Goal: Navigation & Orientation: Find specific page/section

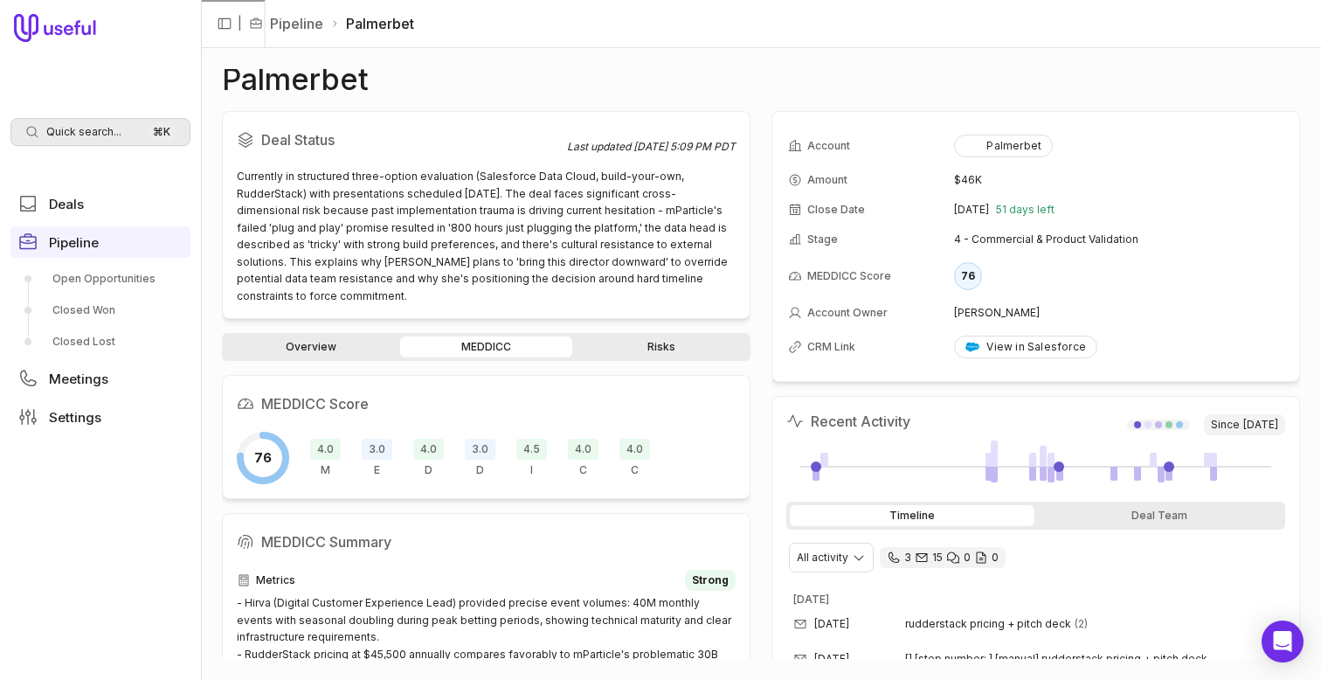
click at [107, 136] on span "Quick search..." at bounding box center [83, 132] width 75 height 14
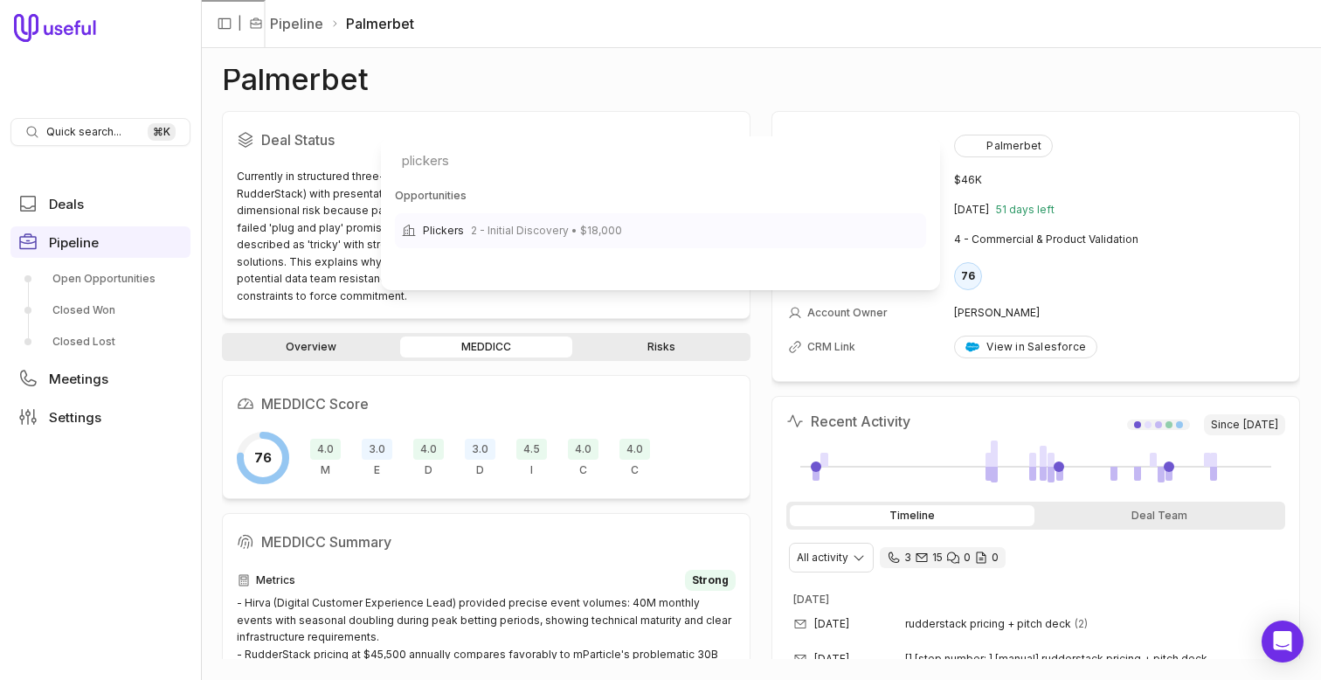
type input "plickers"
click at [599, 235] on span "2 - Initial Discovery • $18,000" at bounding box center [546, 230] width 151 height 21
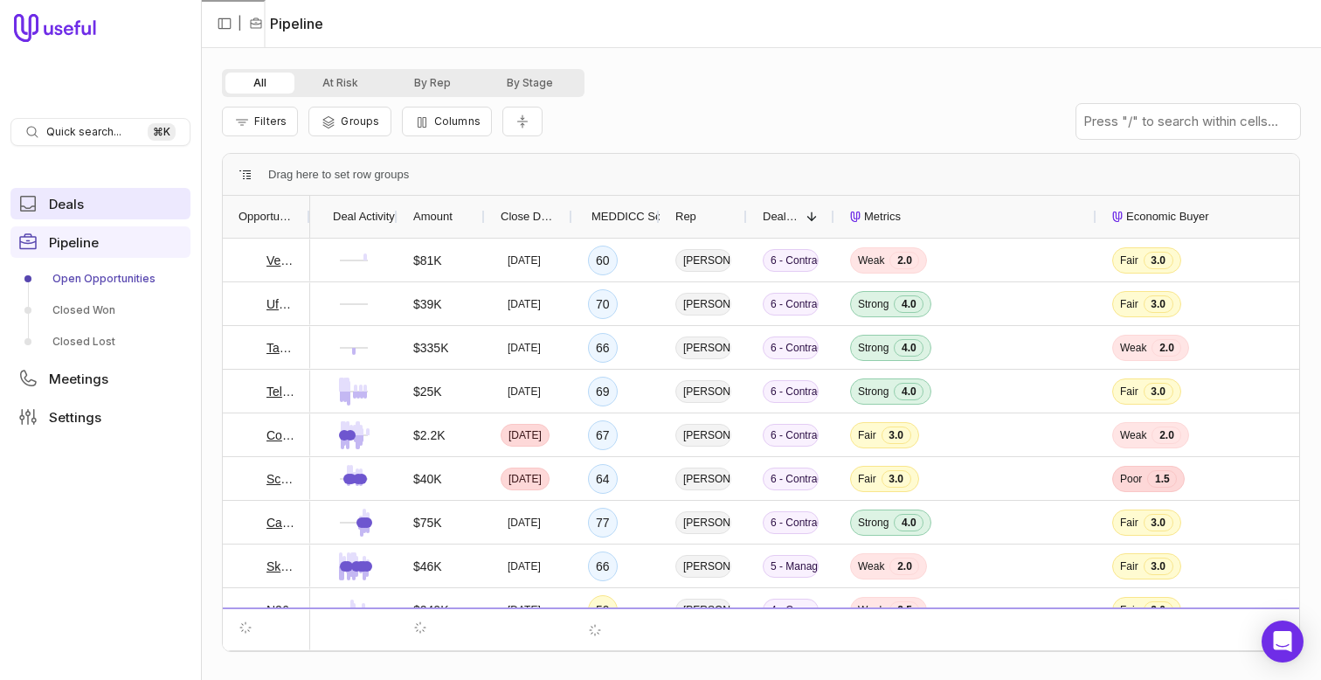
click at [130, 214] on link "Deals" at bounding box center [100, 203] width 180 height 31
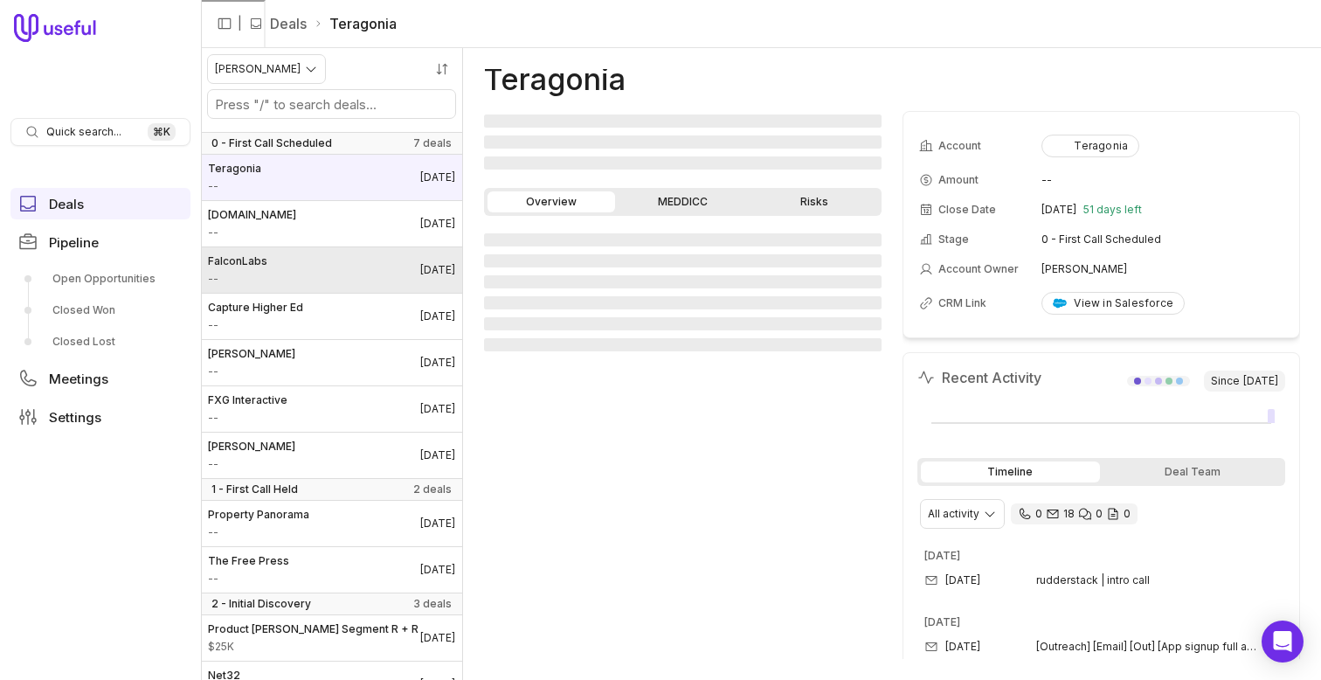
click at [388, 247] on link "FalconLabs -- [DATE]" at bounding box center [331, 269] width 261 height 45
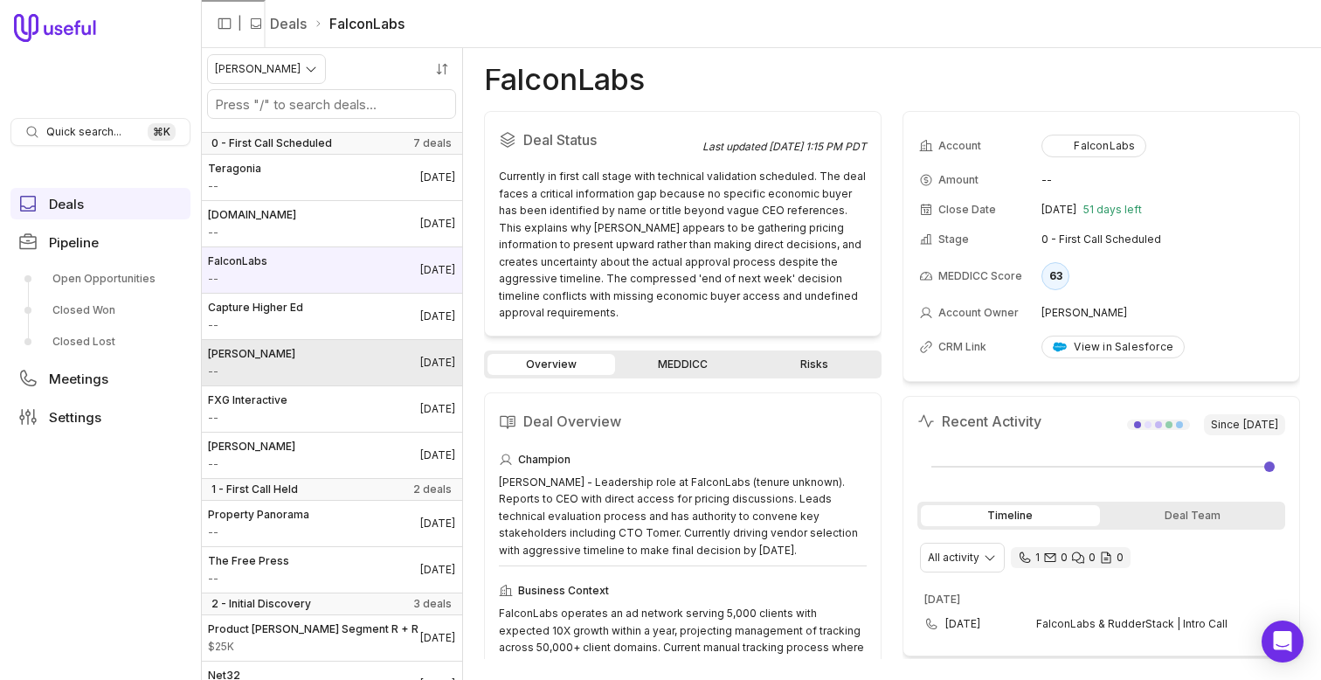
click at [334, 345] on link "[PERSON_NAME] -- [DATE]" at bounding box center [331, 362] width 261 height 45
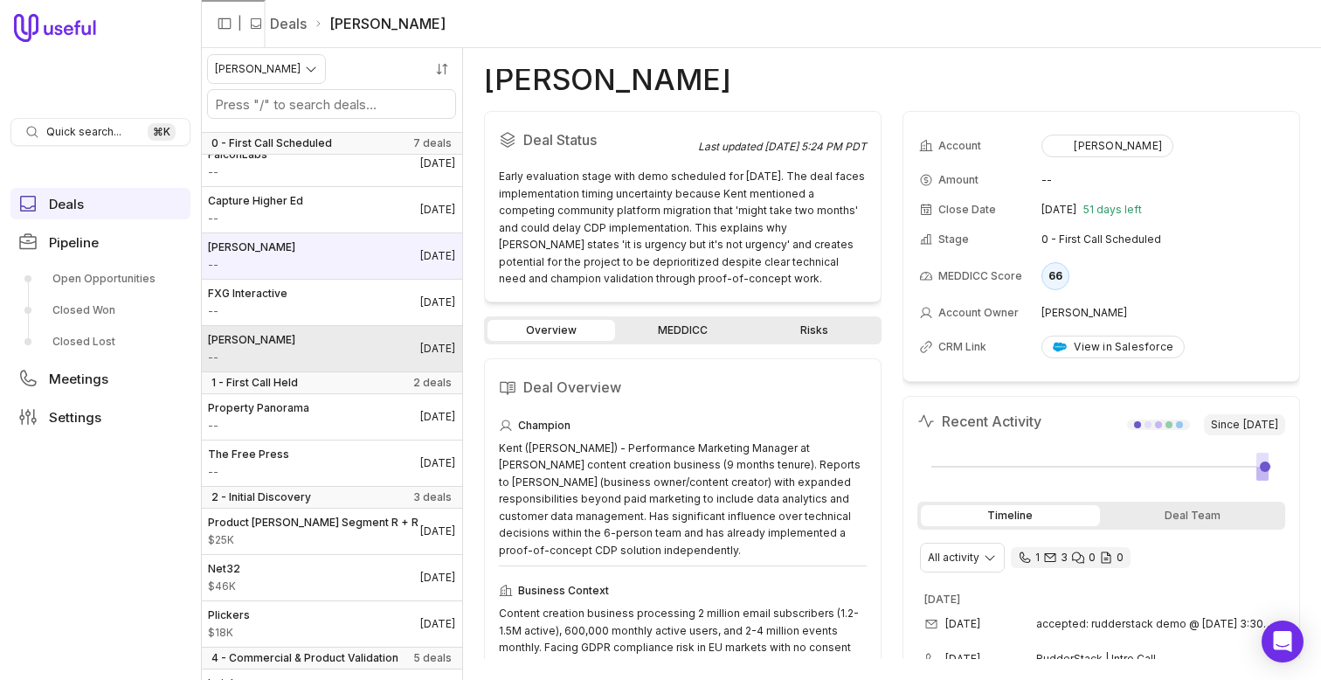
scroll to position [113, 0]
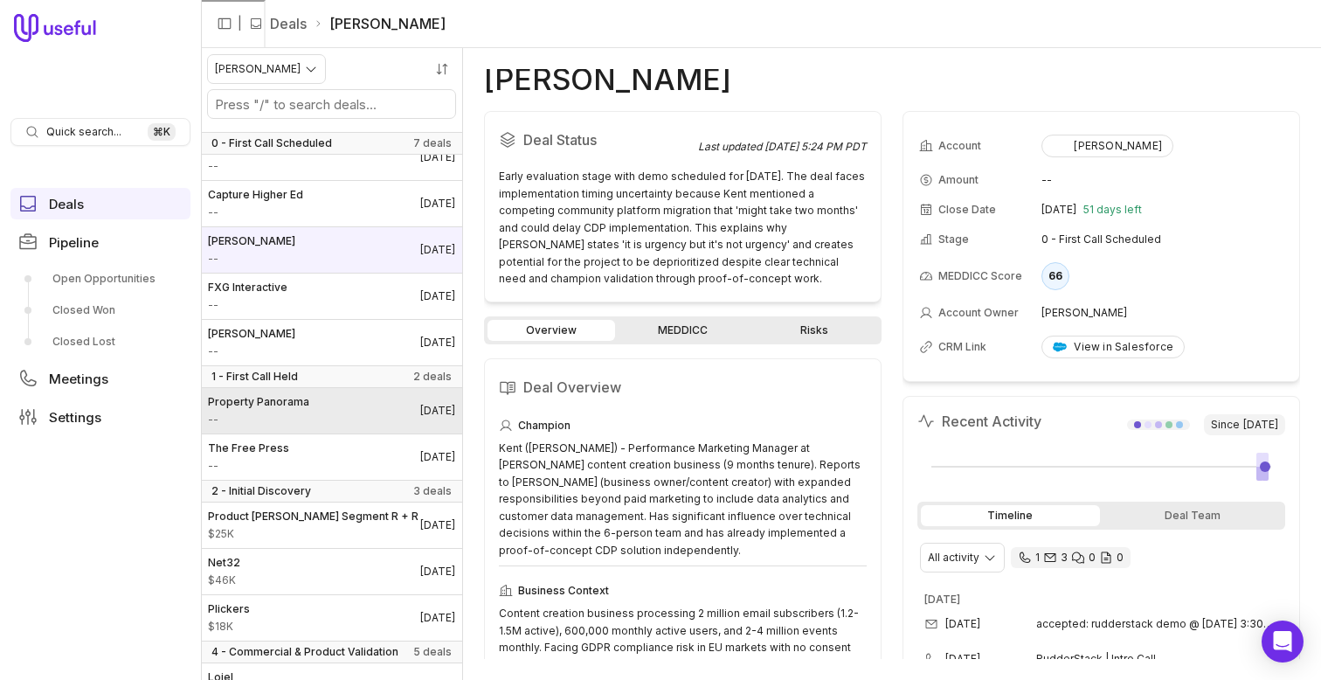
click at [349, 422] on link "Property Panorama -- [DATE]" at bounding box center [331, 410] width 261 height 45
